Goal: Information Seeking & Learning: Learn about a topic

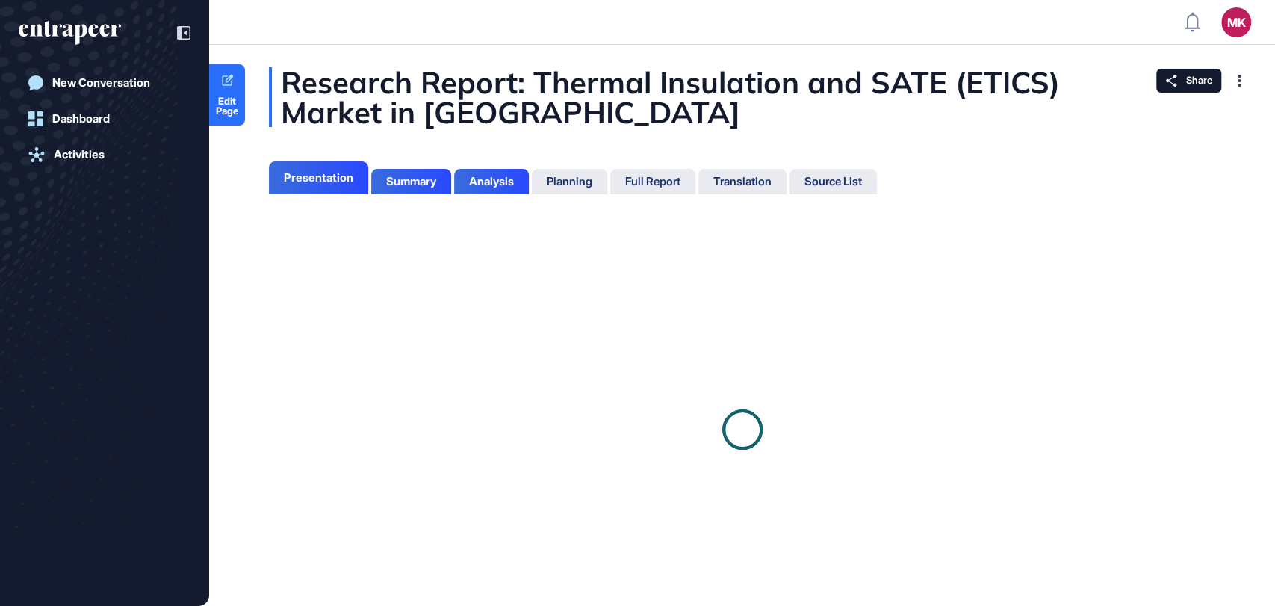
scroll to position [530, 3]
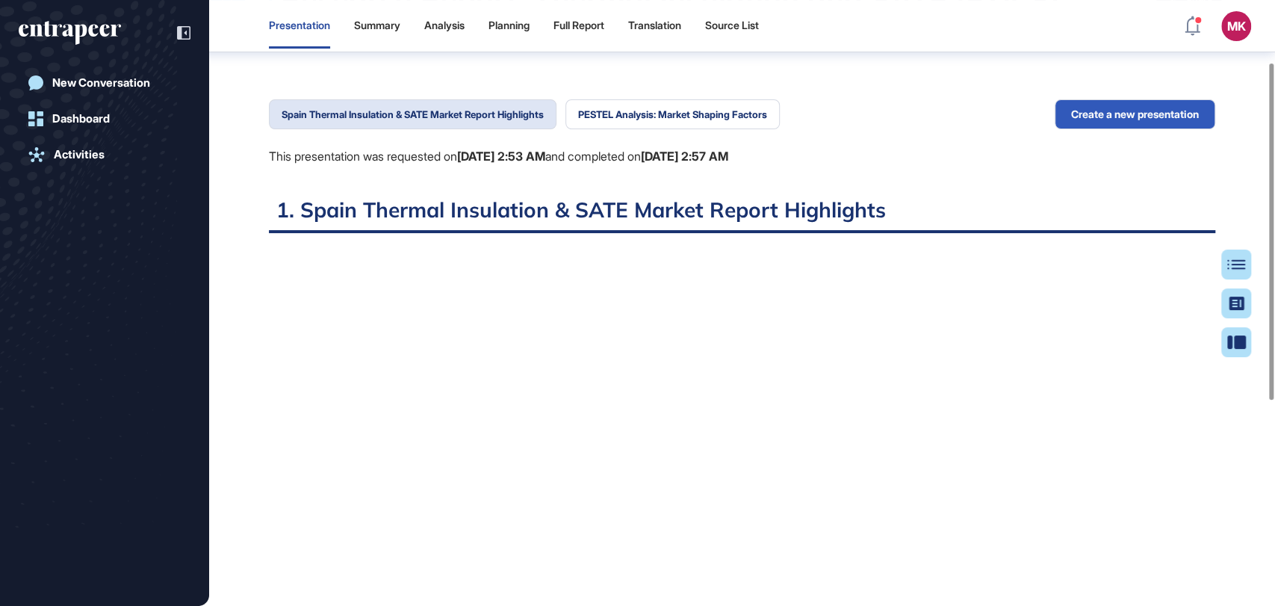
scroll to position [90, 0]
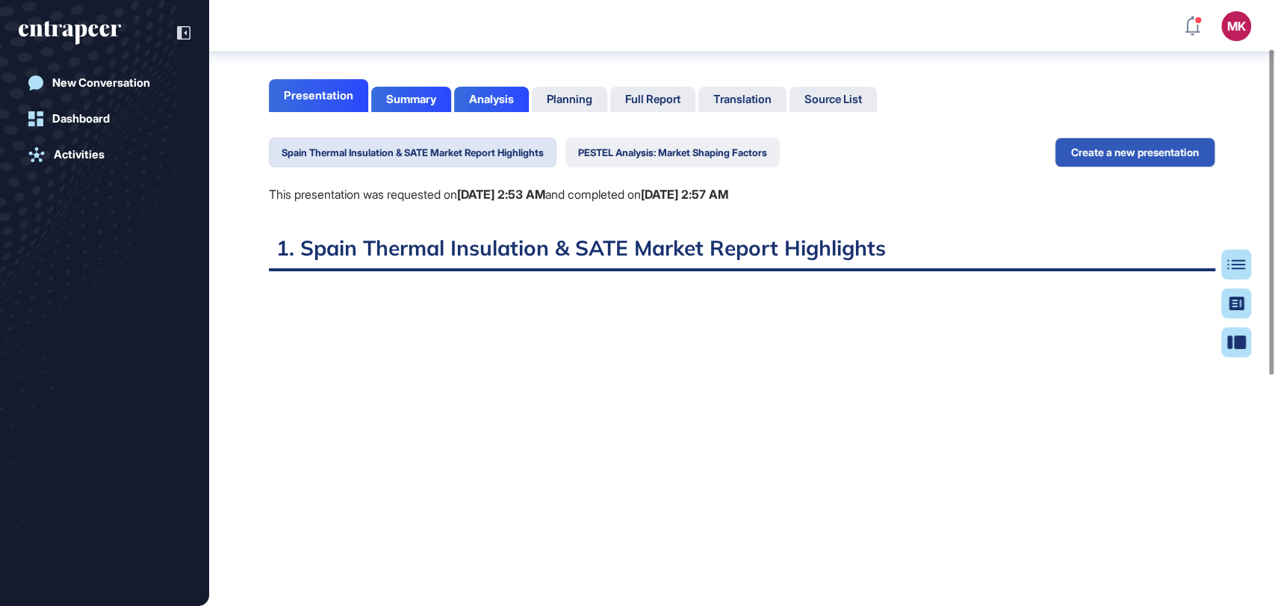
click at [698, 143] on button "PESTEL Analysis: Market Shaping Factors" at bounding box center [673, 152] width 214 height 30
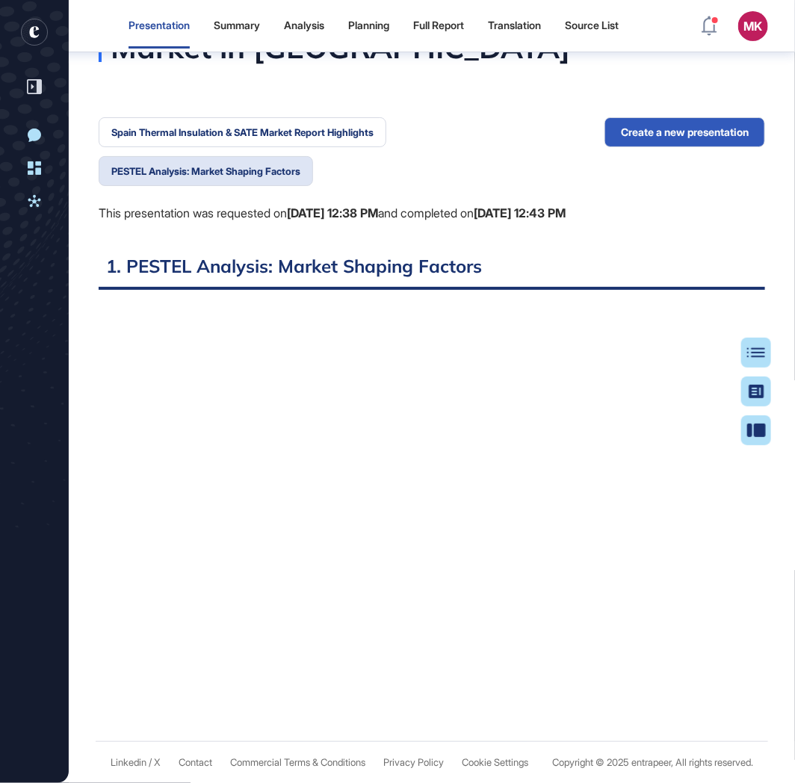
scroll to position [6, 1]
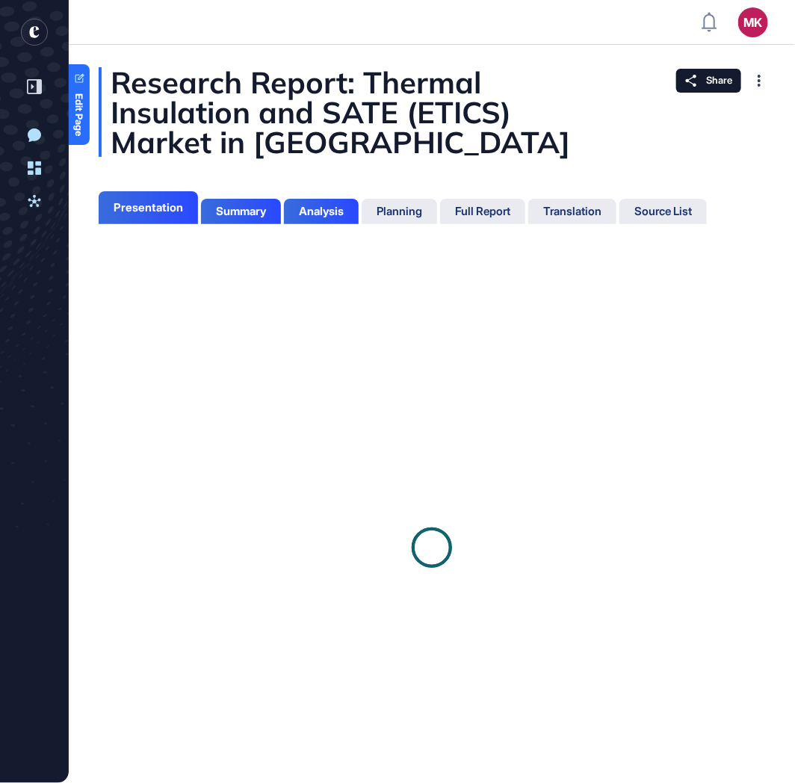
scroll to position [6, 1]
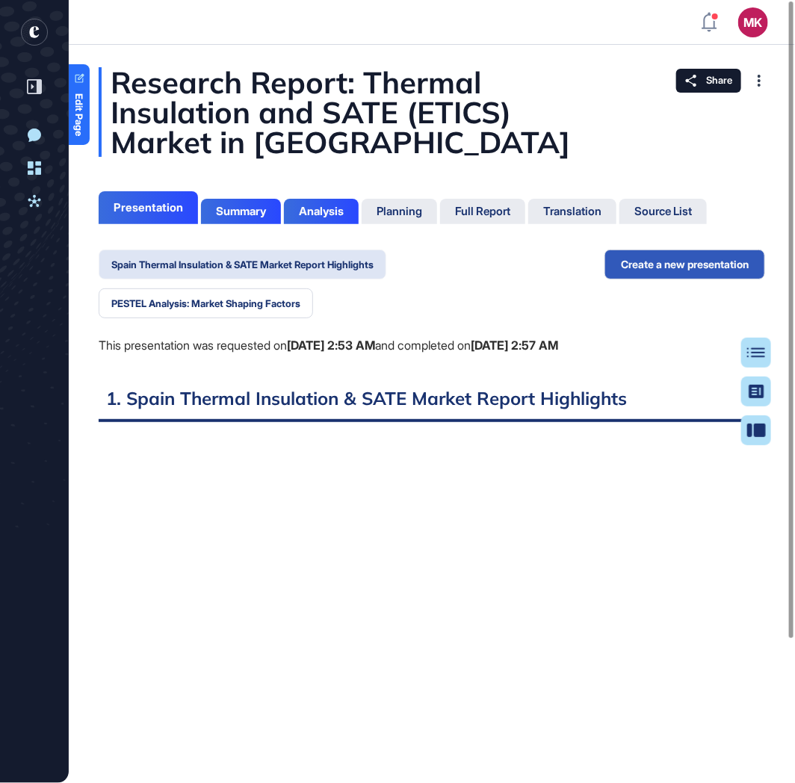
scroll to position [6, 1]
click at [78, 117] on span "Edit Page" at bounding box center [80, 114] width 10 height 43
click at [33, 37] on icon "entrapeer-logo" at bounding box center [34, 32] width 10 height 12
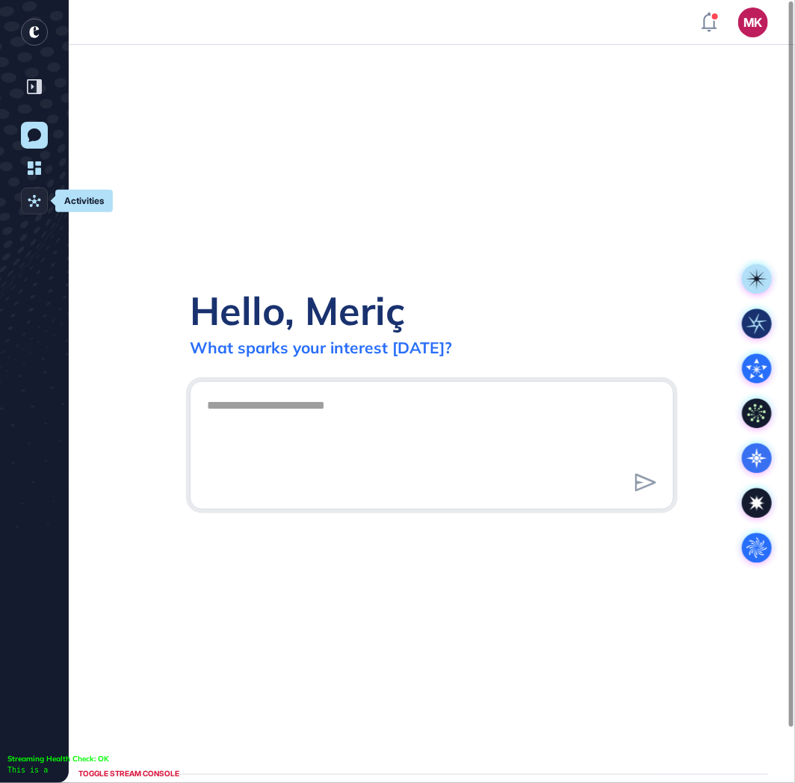
click at [31, 199] on icon at bounding box center [34, 201] width 13 height 12
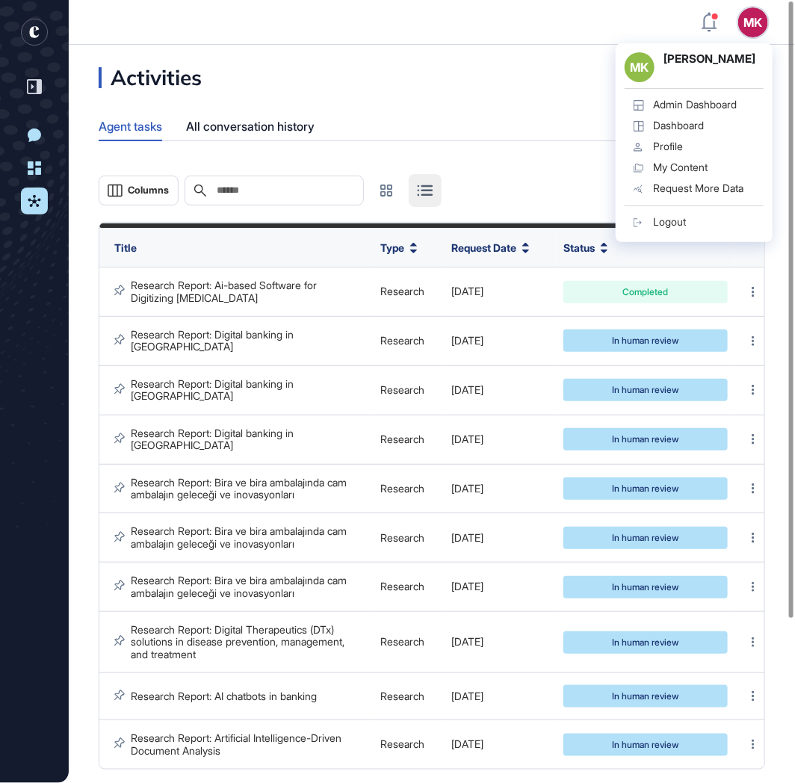
click at [717, 101] on div "Admin Dashboard" at bounding box center [695, 105] width 84 height 12
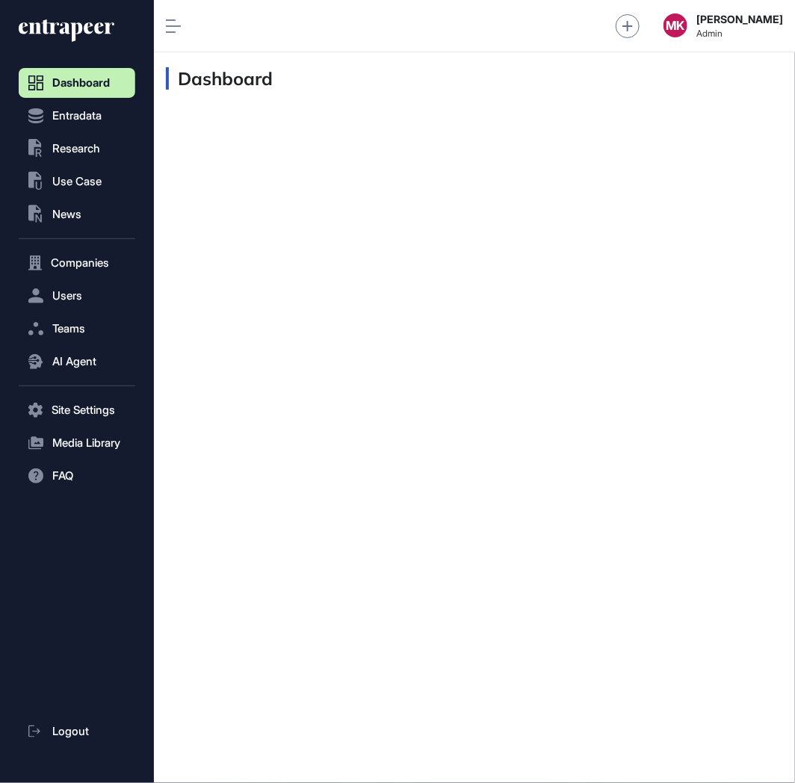
scroll to position [1, 1]
click at [75, 446] on span "Media Library" at bounding box center [86, 443] width 68 height 12
click at [77, 504] on span "Upload Image" at bounding box center [81, 501] width 64 height 12
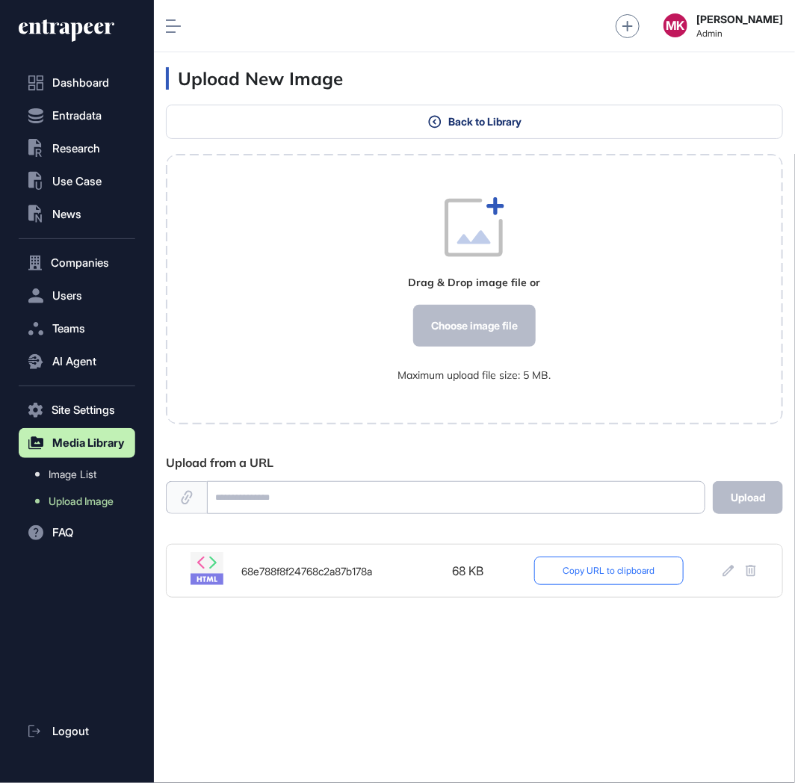
click at [611, 577] on button "Copy URL to clipboard" at bounding box center [608, 571] width 149 height 28
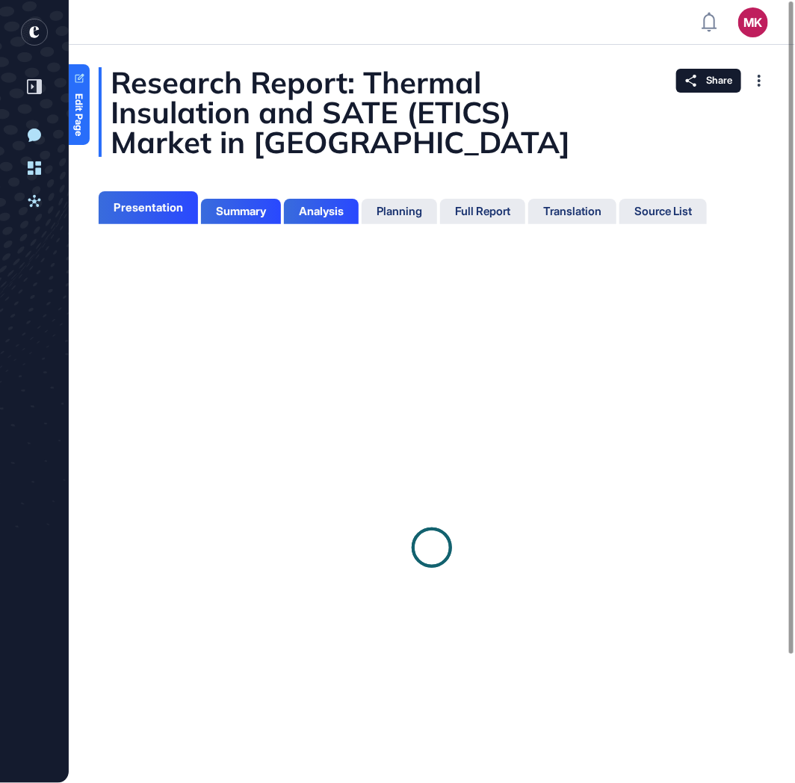
scroll to position [6, 1]
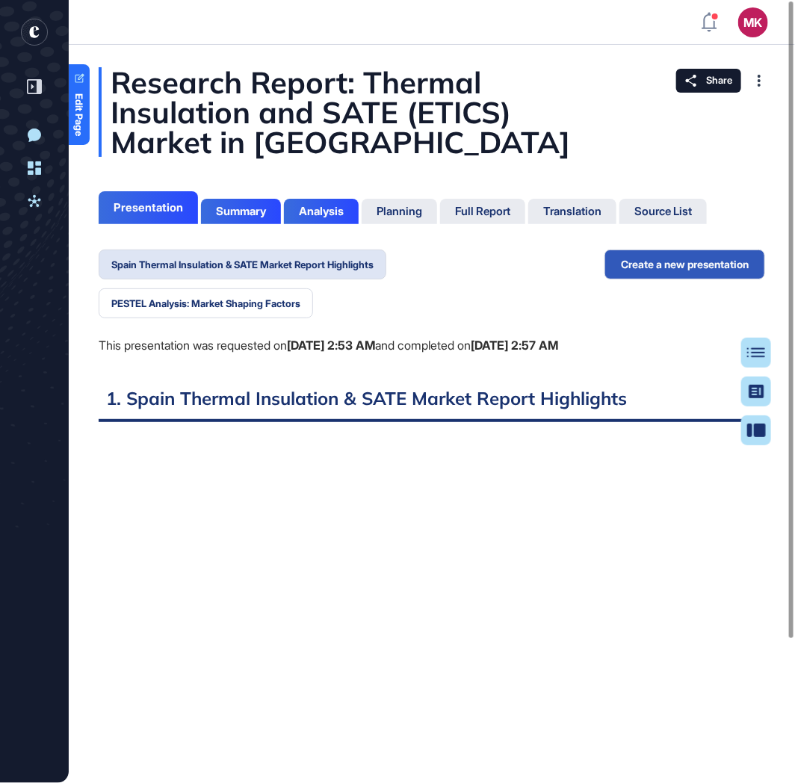
click at [227, 287] on ul "Spain Thermal Insulation & SATE Market Report Highlights PESTEL Analysis: Marke…" at bounding box center [352, 284] width 506 height 69
click at [232, 300] on button "PESTEL Analysis: Market Shaping Factors" at bounding box center [206, 303] width 214 height 30
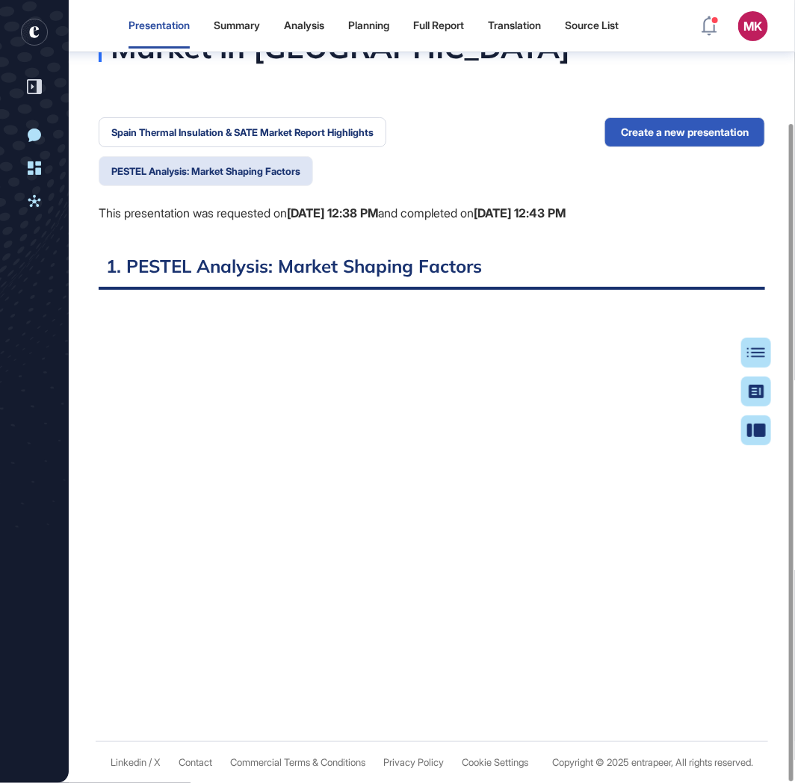
scroll to position [146, 0]
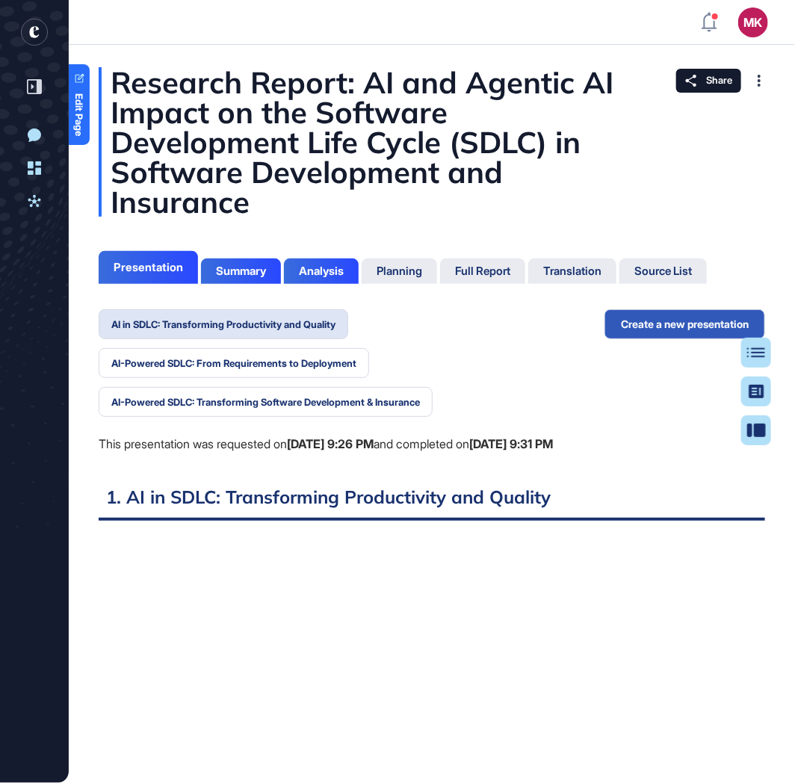
scroll to position [6, 1]
click at [565, 417] on div "AI in SDLC: Transforming Productivity and Quality AI-Powered SDLC: From Require…" at bounding box center [352, 396] width 506 height 175
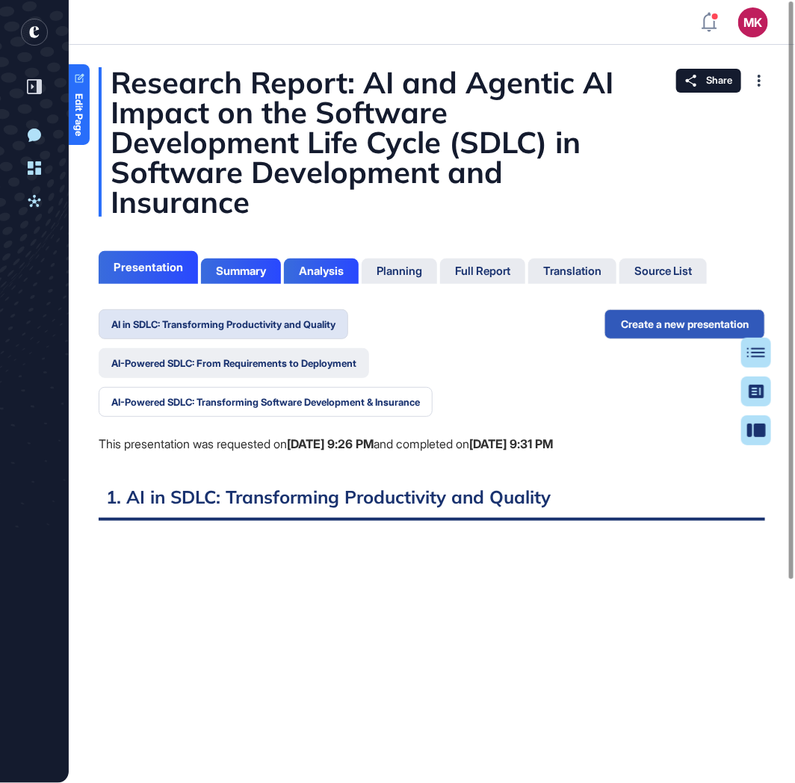
click at [326, 364] on button "AI-Powered SDLC: From Requirements to Deployment" at bounding box center [234, 363] width 270 height 30
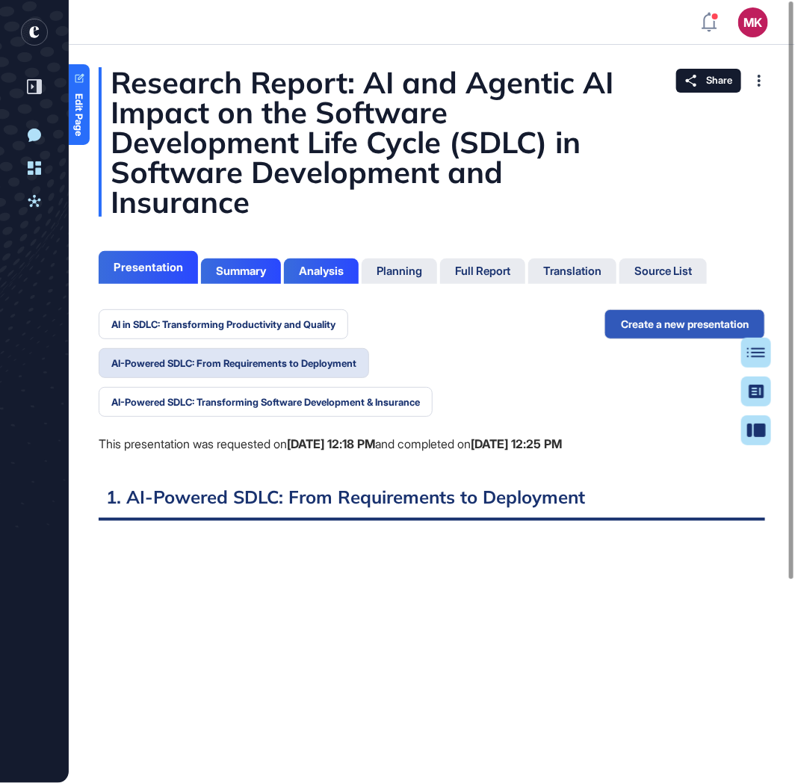
click at [496, 438] on div "This presentation was requested on Oct 8, 2025 at 12:18 PM and completed on Oct…" at bounding box center [352, 444] width 506 height 19
click at [357, 405] on button "AI-Powered SDLC: Transforming Software Development & Insurance" at bounding box center [266, 402] width 334 height 30
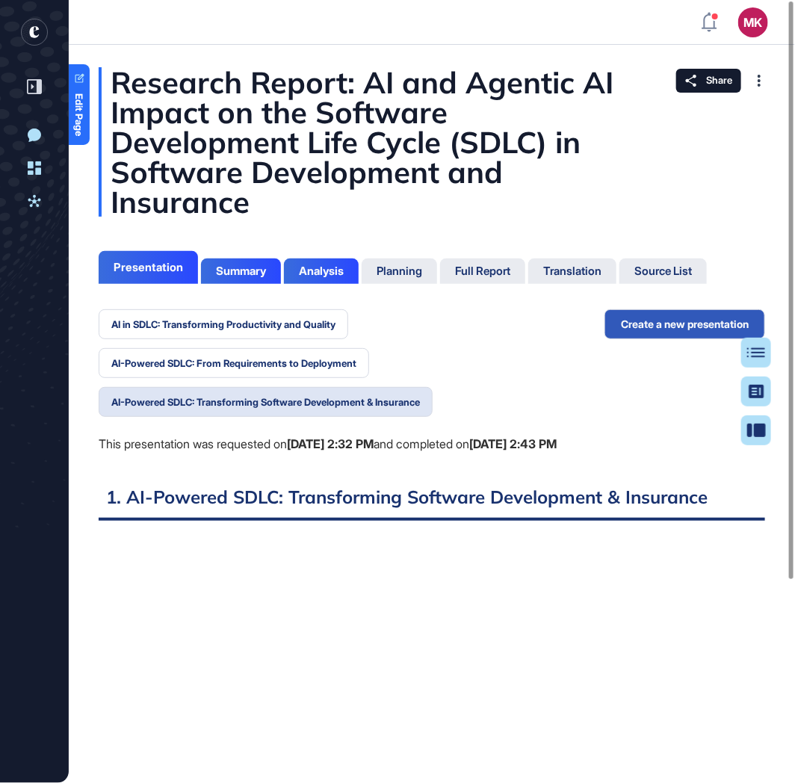
click at [402, 454] on div "This presentation was requested on Oct 8, 2025 at 2:32 PM and completed on Oct …" at bounding box center [352, 444] width 506 height 19
click at [524, 454] on div "This presentation was requested on Oct 8, 2025 at 2:32 PM and completed on Oct …" at bounding box center [352, 444] width 506 height 19
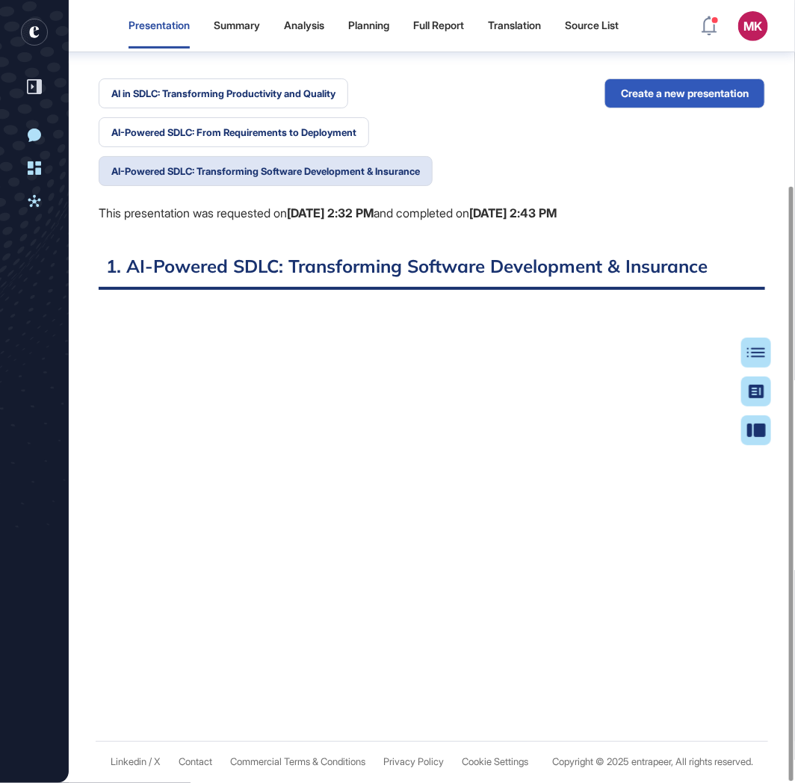
scroll to position [244, 0]
click at [570, 253] on h2 "1. AI-Powered SDLC: Transforming Software Development & Insurance" at bounding box center [432, 271] width 666 height 37
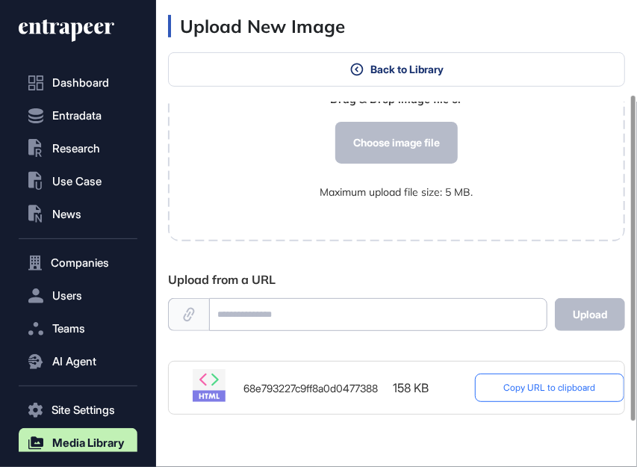
scroll to position [199, 0]
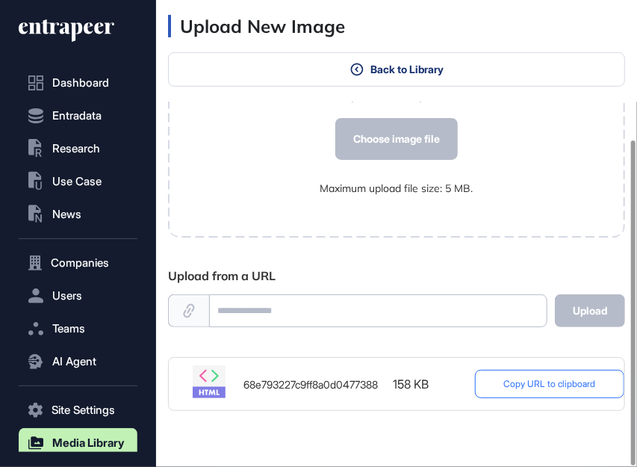
click at [533, 372] on button "Copy URL to clipboard" at bounding box center [549, 384] width 149 height 28
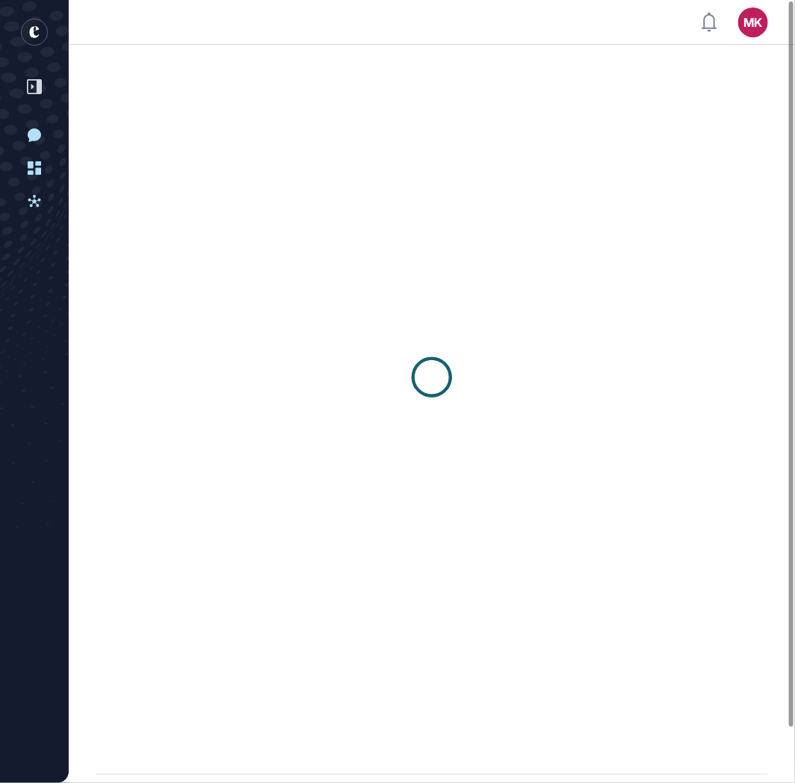
scroll to position [1, 1]
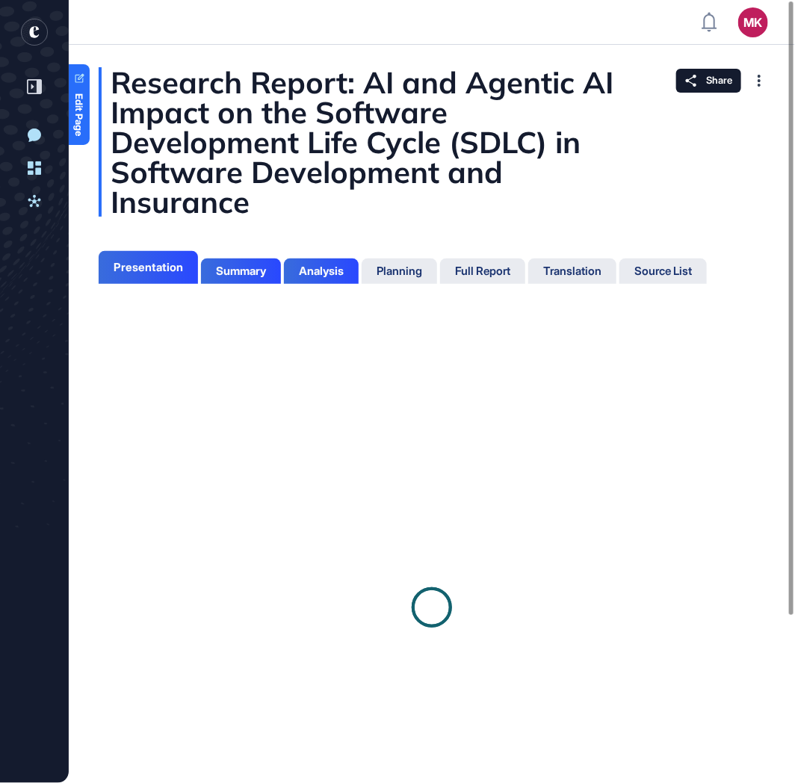
scroll to position [6, 1]
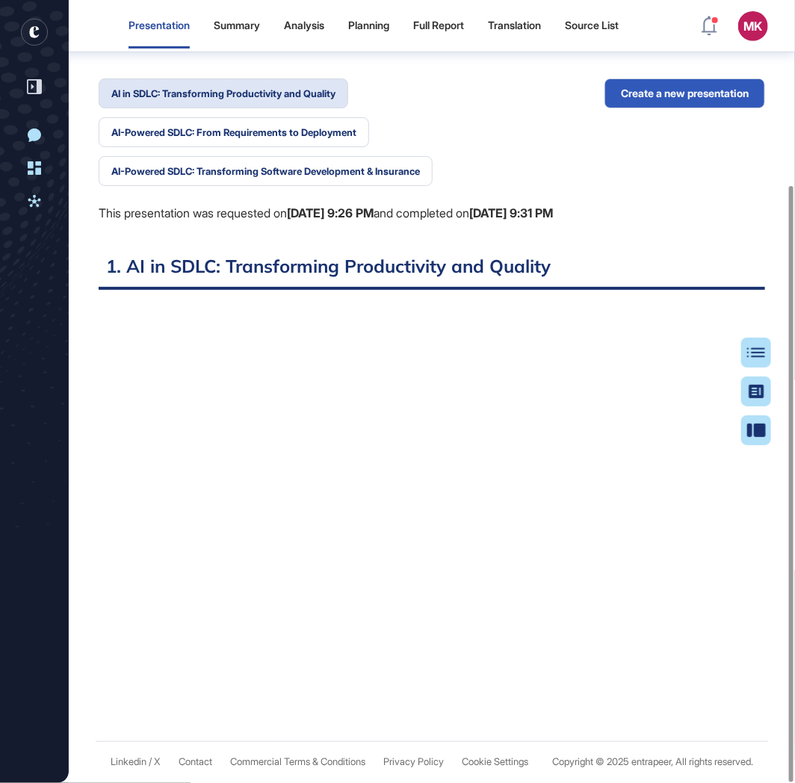
scroll to position [244, 0]
click at [254, 156] on button "AI-Powered SDLC: Transforming Software Development & Insurance" at bounding box center [266, 171] width 334 height 30
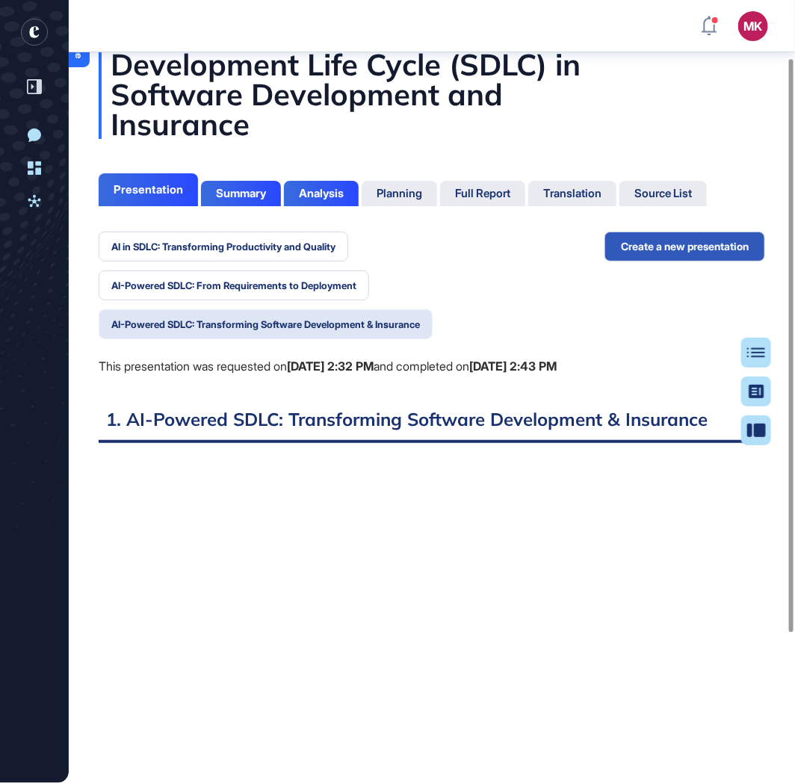
scroll to position [78, 0]
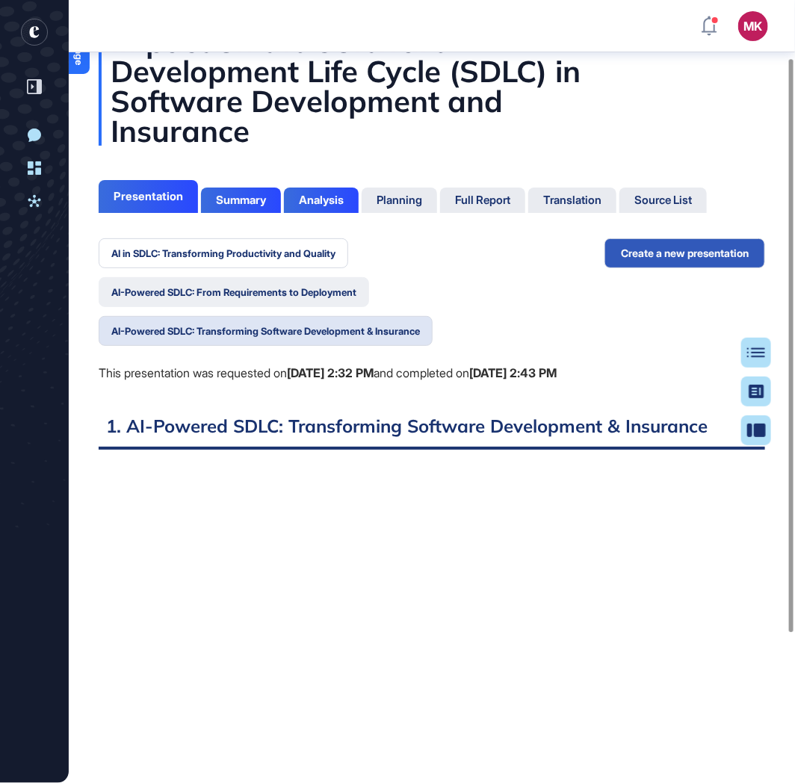
click at [285, 290] on button "AI-Powered SDLC: From Requirements to Deployment" at bounding box center [234, 292] width 270 height 30
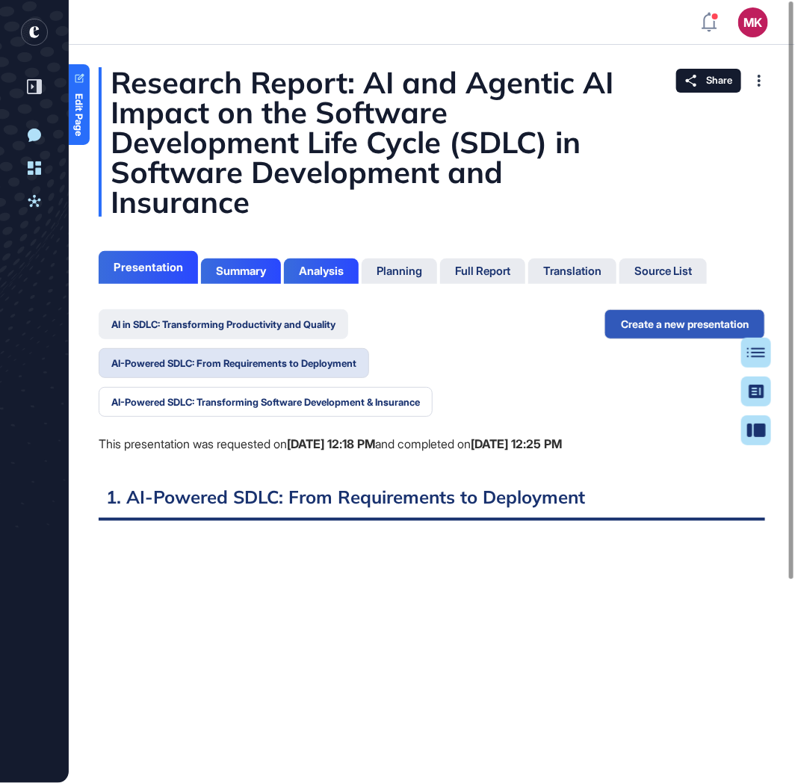
click at [279, 315] on button "AI in SDLC: Transforming Productivity and Quality" at bounding box center [224, 324] width 250 height 30
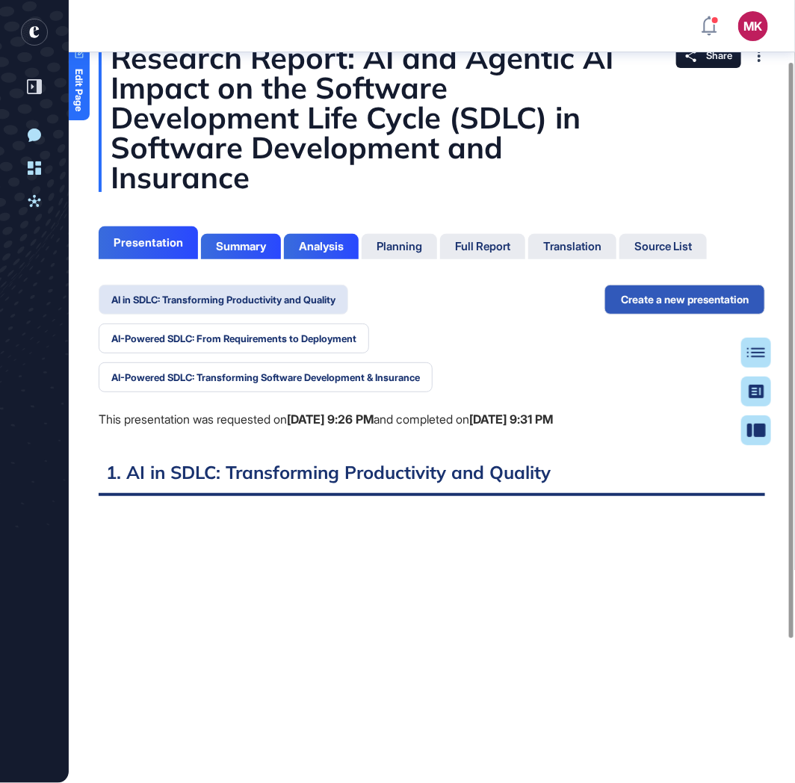
scroll to position [90, 0]
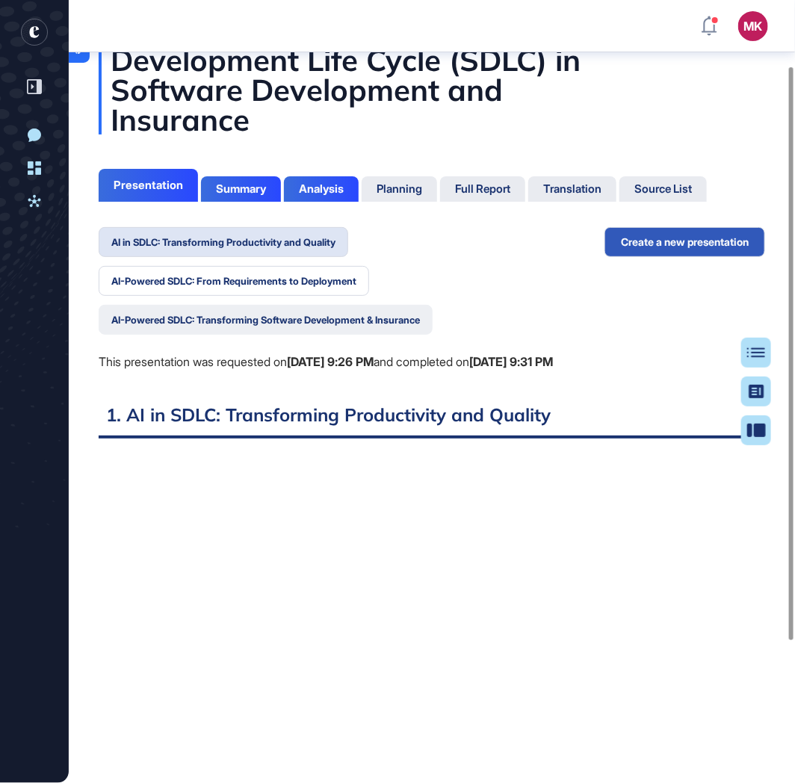
click at [405, 331] on button "AI-Powered SDLC: Transforming Software Development & Insurance" at bounding box center [266, 320] width 334 height 30
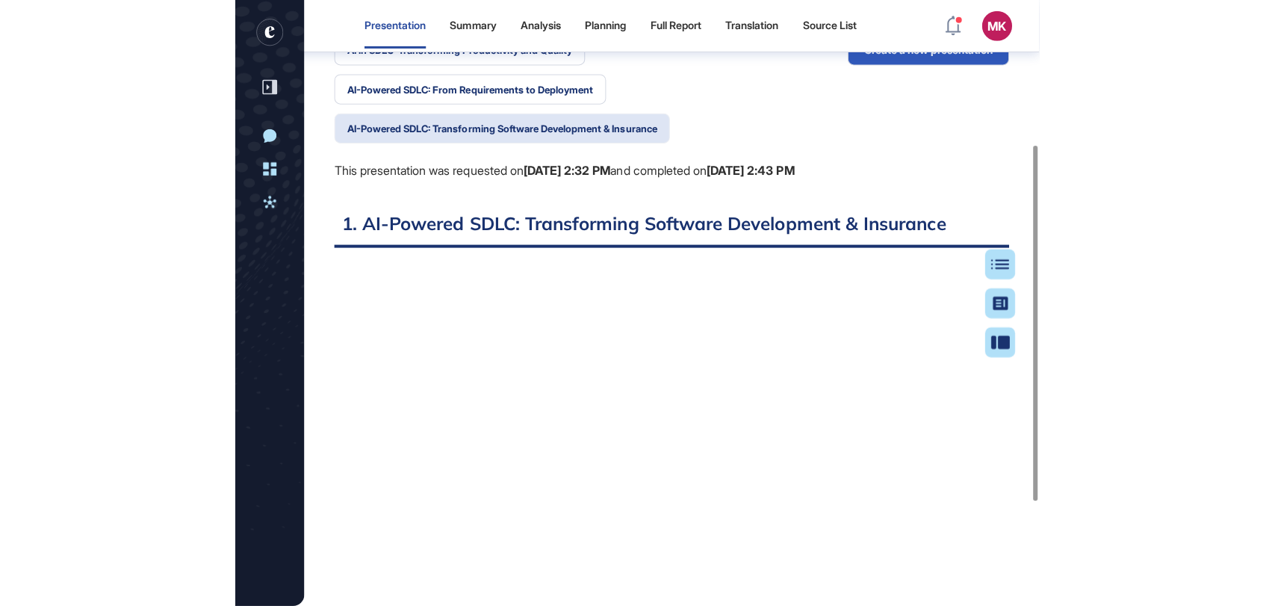
scroll to position [605, 1274]
